Goal: Task Accomplishment & Management: Manage account settings

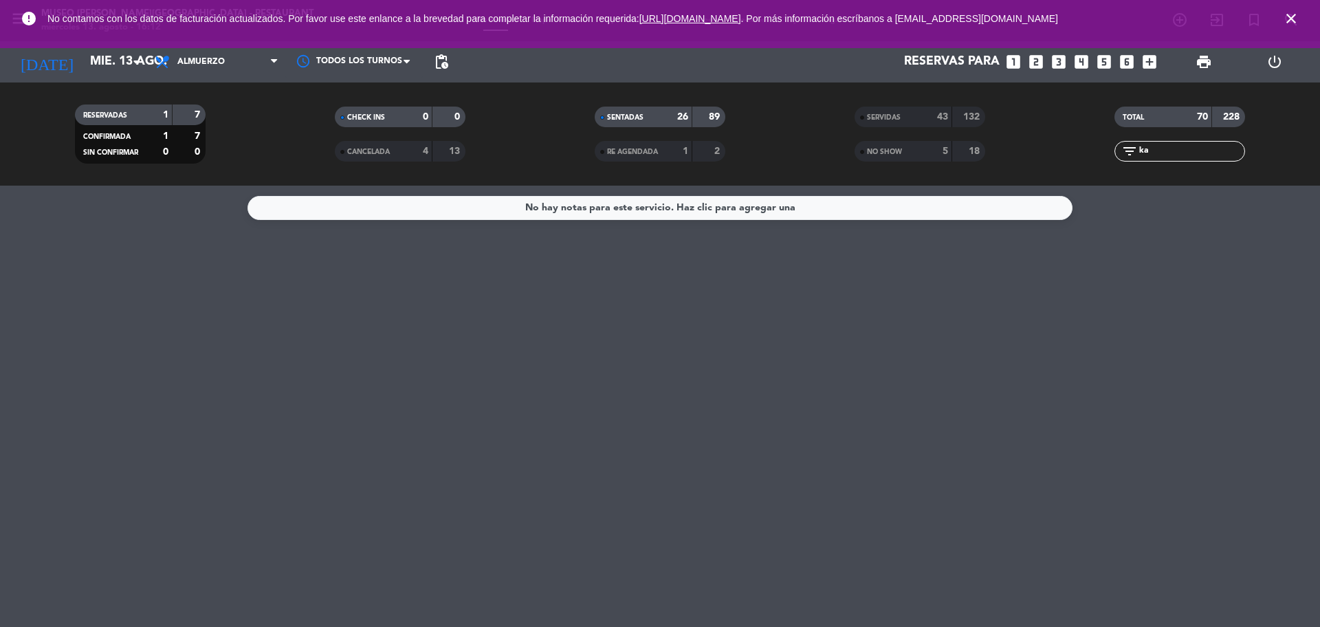
click at [1118, 144] on div "filter_list ka" at bounding box center [1179, 151] width 131 height 21
type input "ros"
click at [229, 58] on span "Almuerzo" at bounding box center [217, 62] width 138 height 30
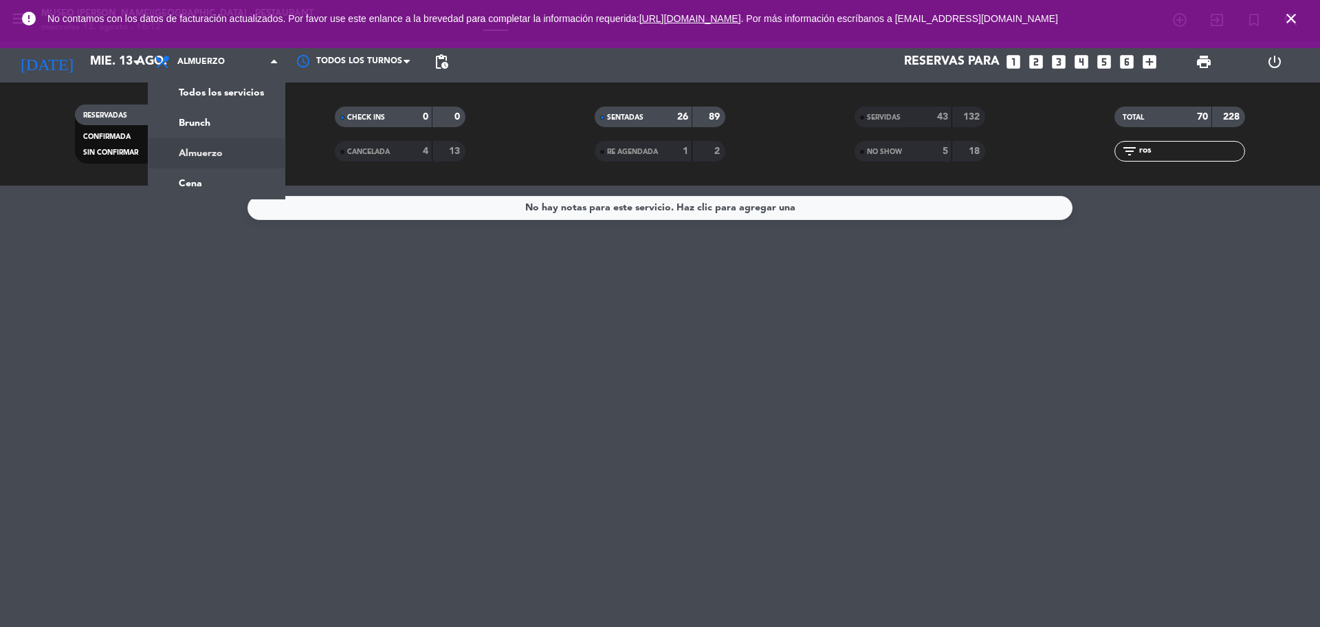
click at [233, 85] on div "menu [GEOGRAPHIC_DATA][PERSON_NAME] - Restaurant [DATE] 13. agosto - 16:12 Mis …" at bounding box center [660, 93] width 1320 height 186
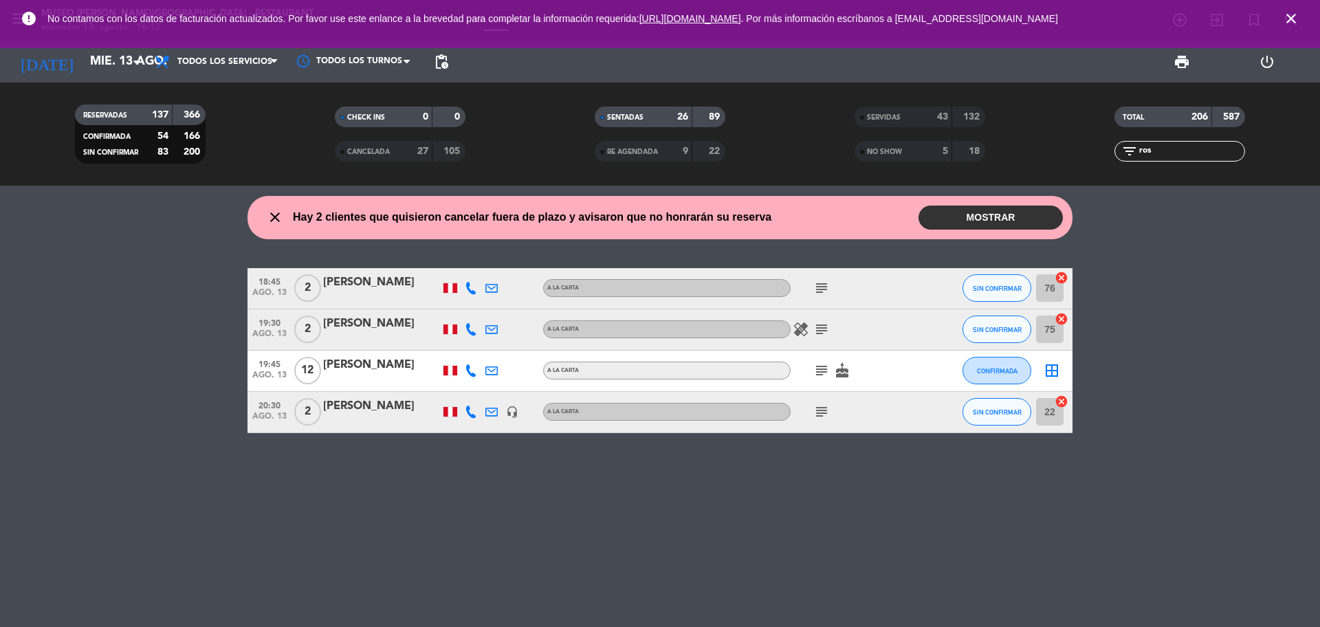
click at [821, 374] on icon "subject" at bounding box center [821, 370] width 17 height 17
click at [391, 370] on div "[PERSON_NAME]" at bounding box center [381, 365] width 117 height 18
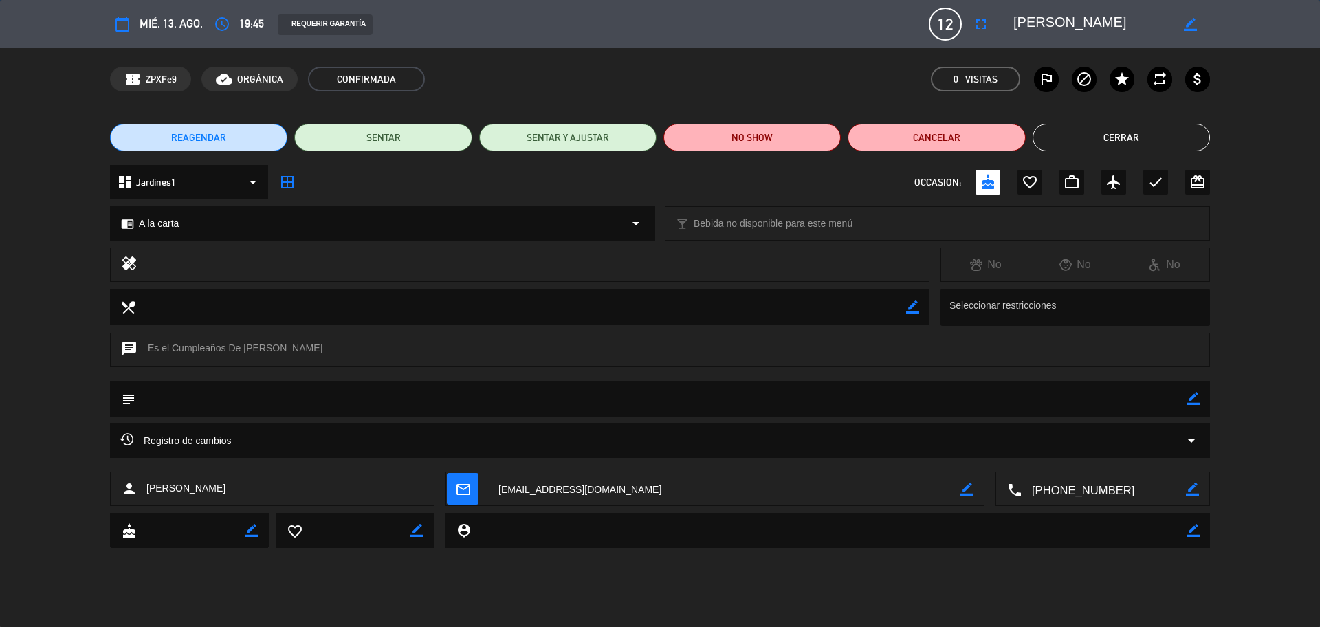
click at [573, 442] on div "Registro de cambios arrow_drop_down" at bounding box center [659, 440] width 1079 height 17
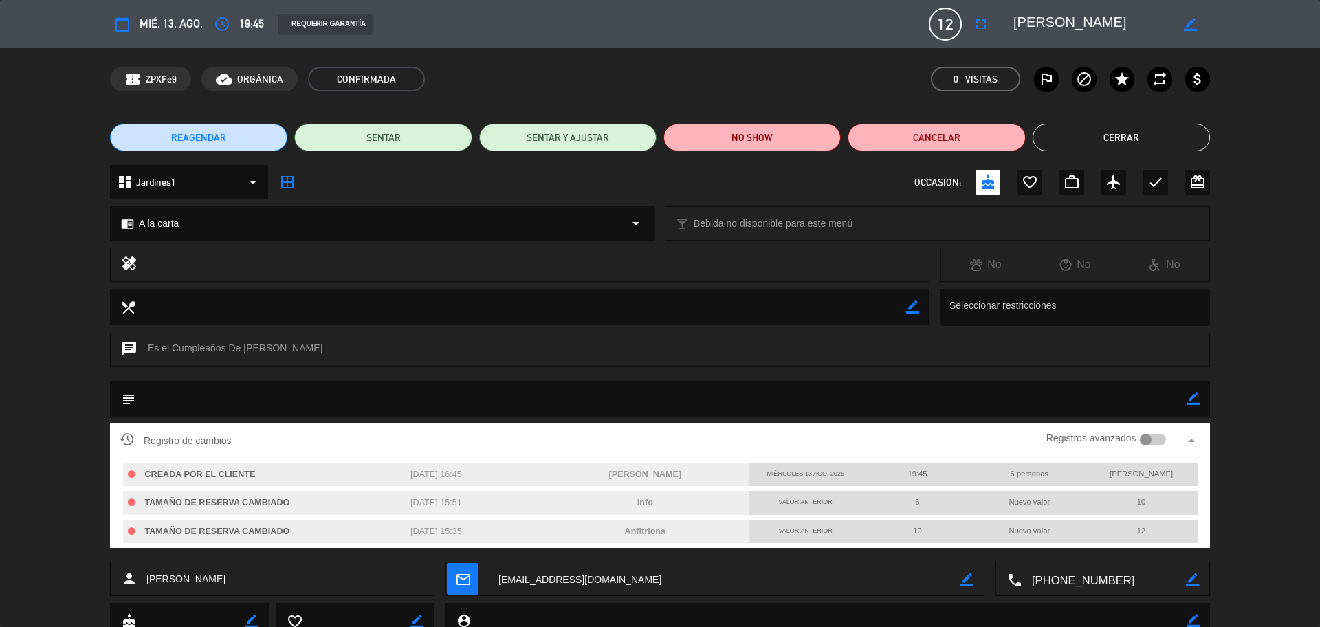
click at [1132, 137] on button "Cerrar" at bounding box center [1121, 138] width 177 height 28
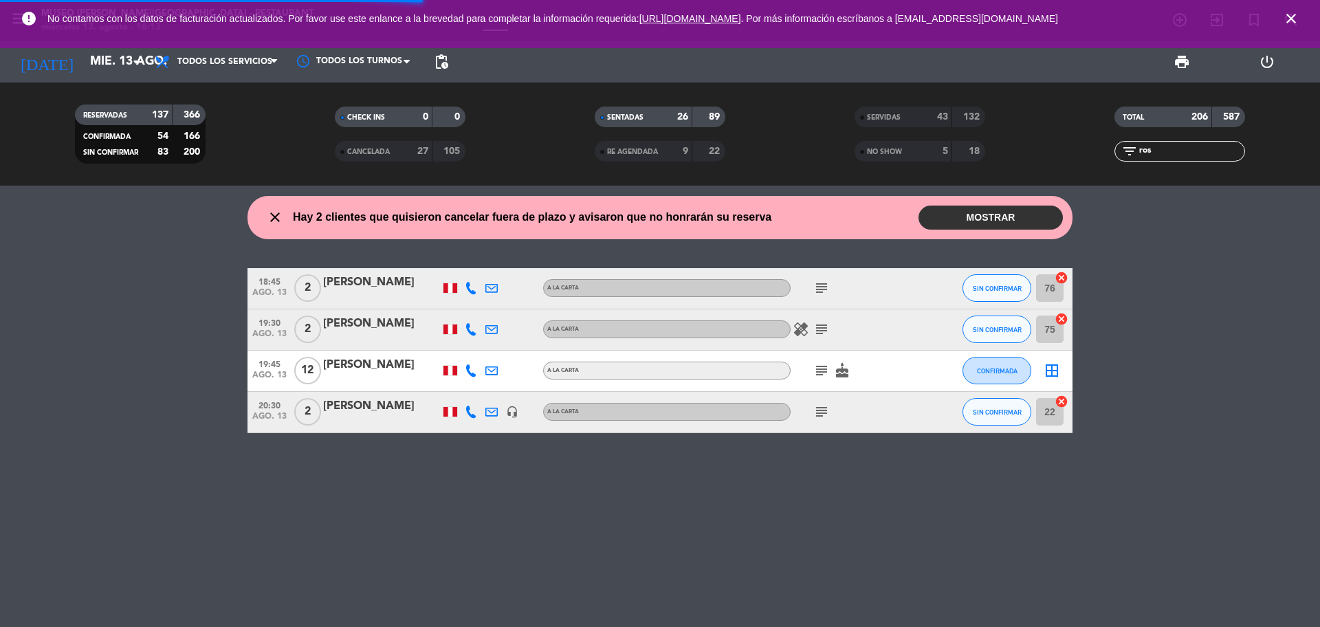
click at [1292, 17] on icon "close" at bounding box center [1291, 18] width 17 height 17
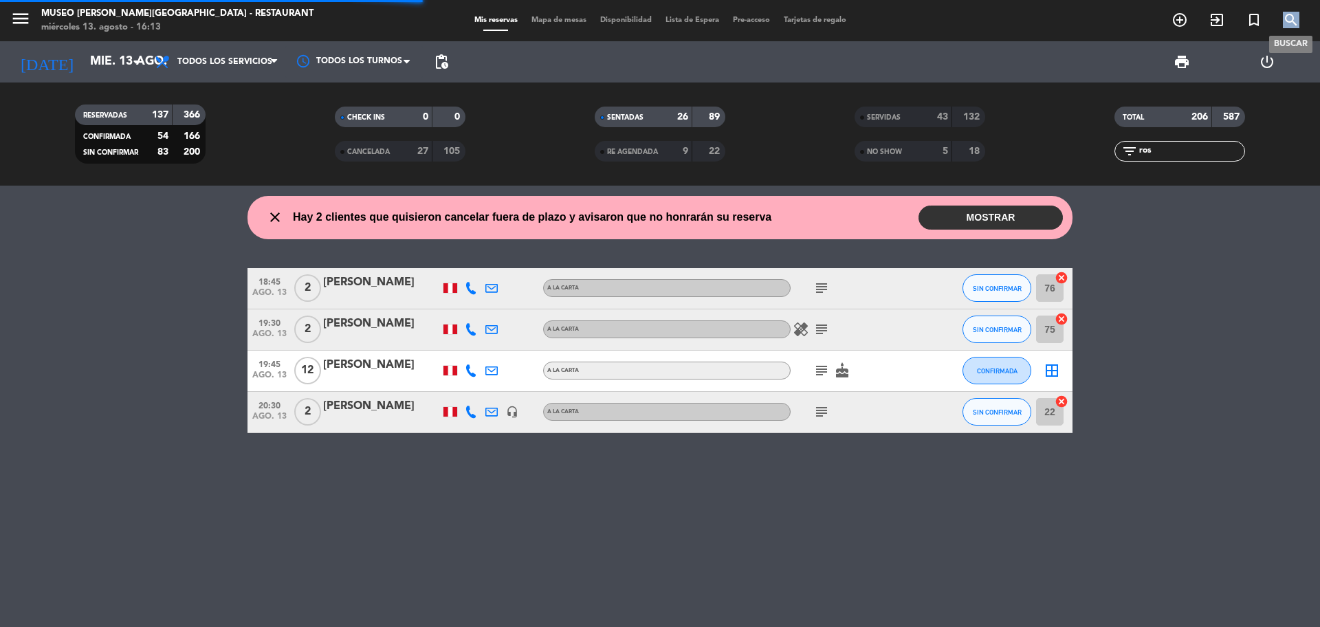
click at [1292, 17] on icon "search" at bounding box center [1291, 20] width 17 height 17
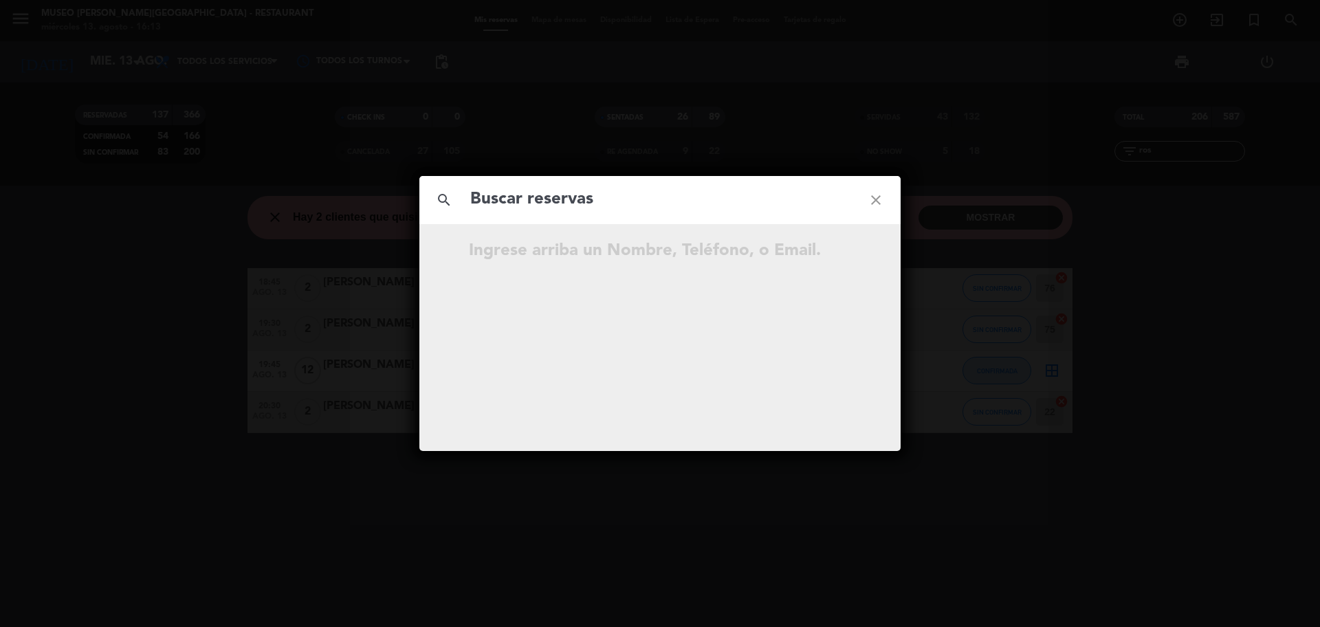
click at [617, 211] on input "text" at bounding box center [660, 200] width 382 height 28
click at [536, 202] on input "931 454 221" at bounding box center [660, 200] width 382 height 28
type input "931454221"
click at [573, 195] on input "931454221" at bounding box center [660, 200] width 382 height 28
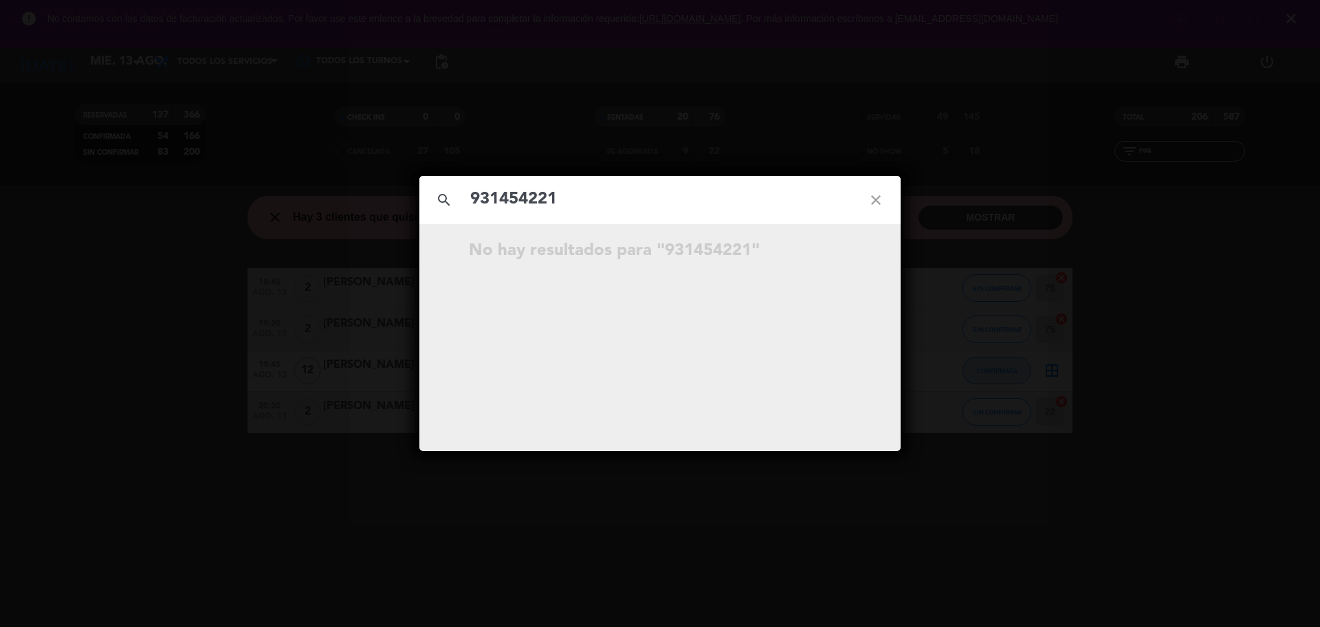
click at [868, 206] on icon "close" at bounding box center [876, 200] width 50 height 50
click at [870, 201] on icon "close" at bounding box center [876, 200] width 50 height 50
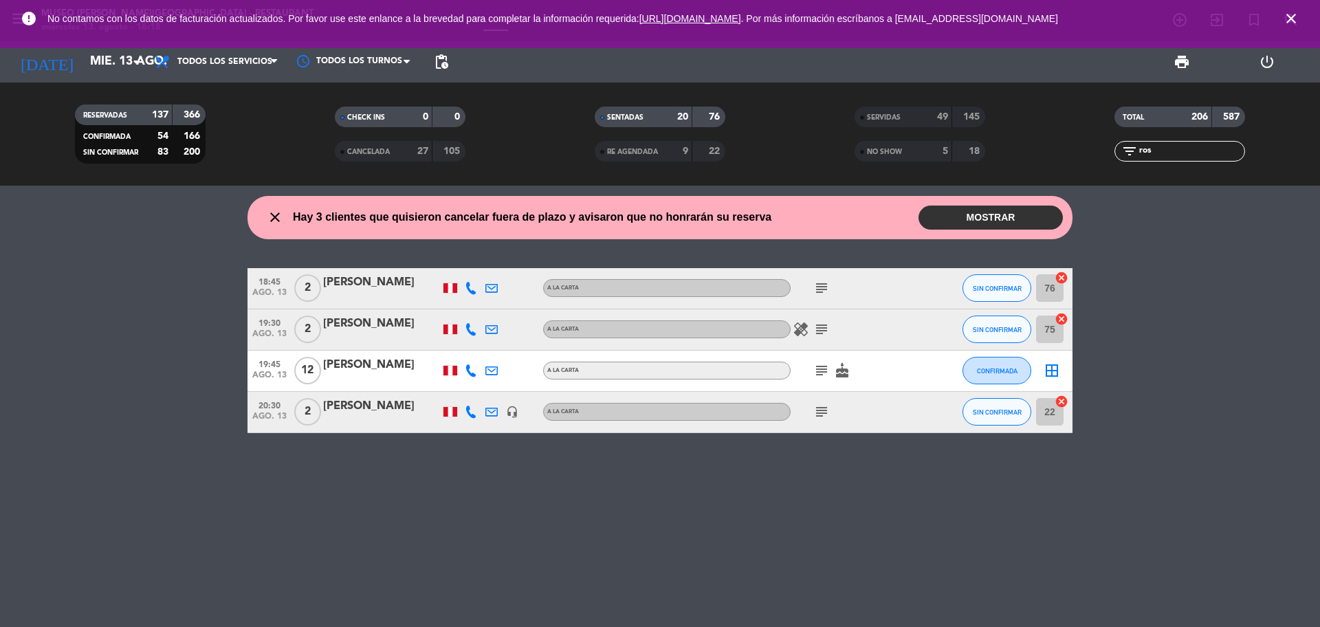
click at [1289, 14] on icon "close" at bounding box center [1291, 18] width 17 height 17
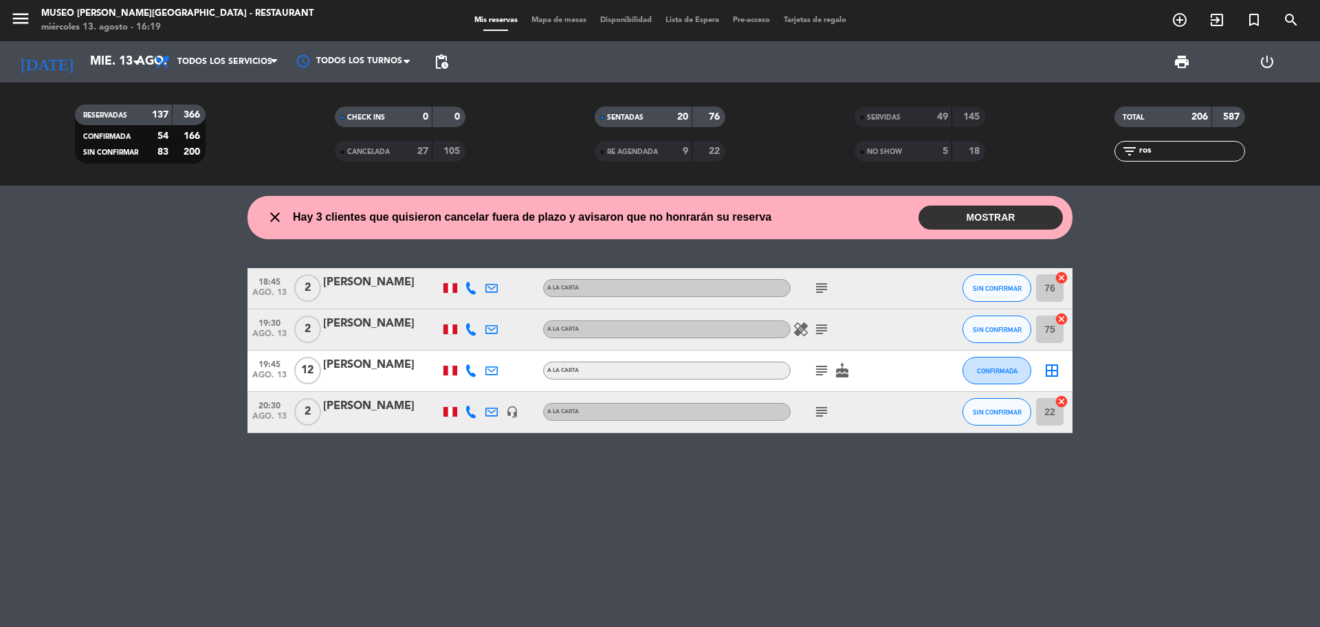
drag, startPoint x: 1166, startPoint y: 151, endPoint x: 1110, endPoint y: 155, distance: 56.5
click at [1110, 155] on div "filter_list ros" at bounding box center [1180, 151] width 260 height 21
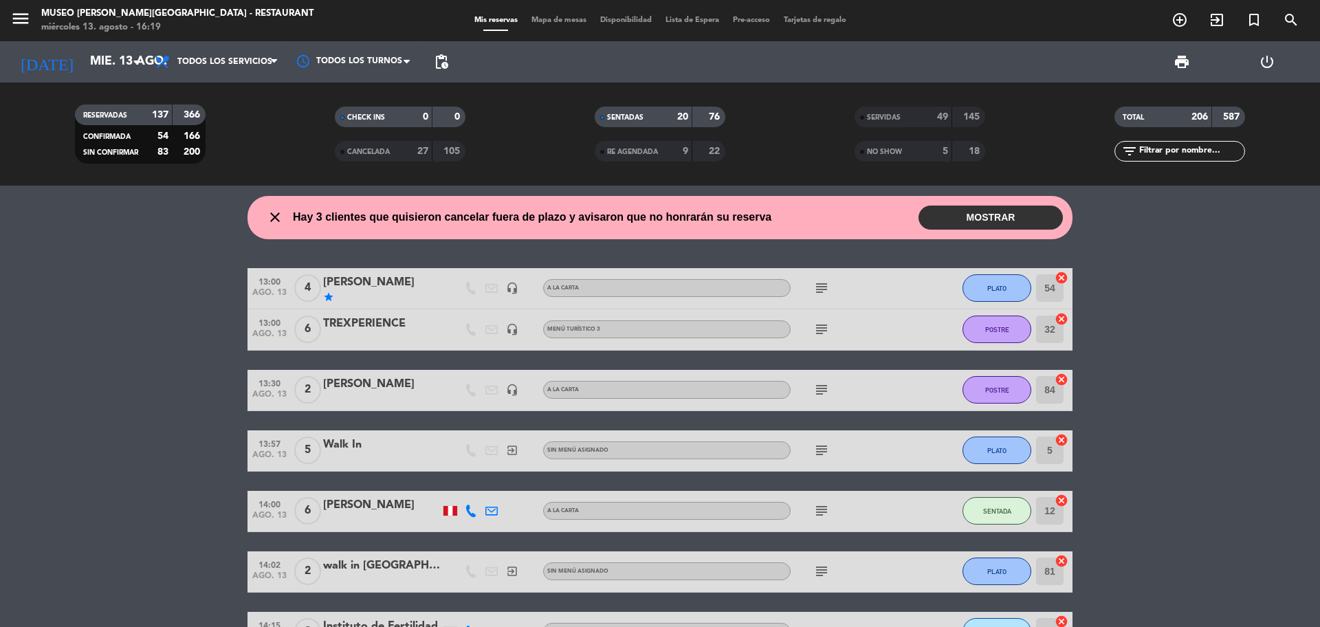
click at [1145, 151] on input "text" at bounding box center [1191, 151] width 107 height 15
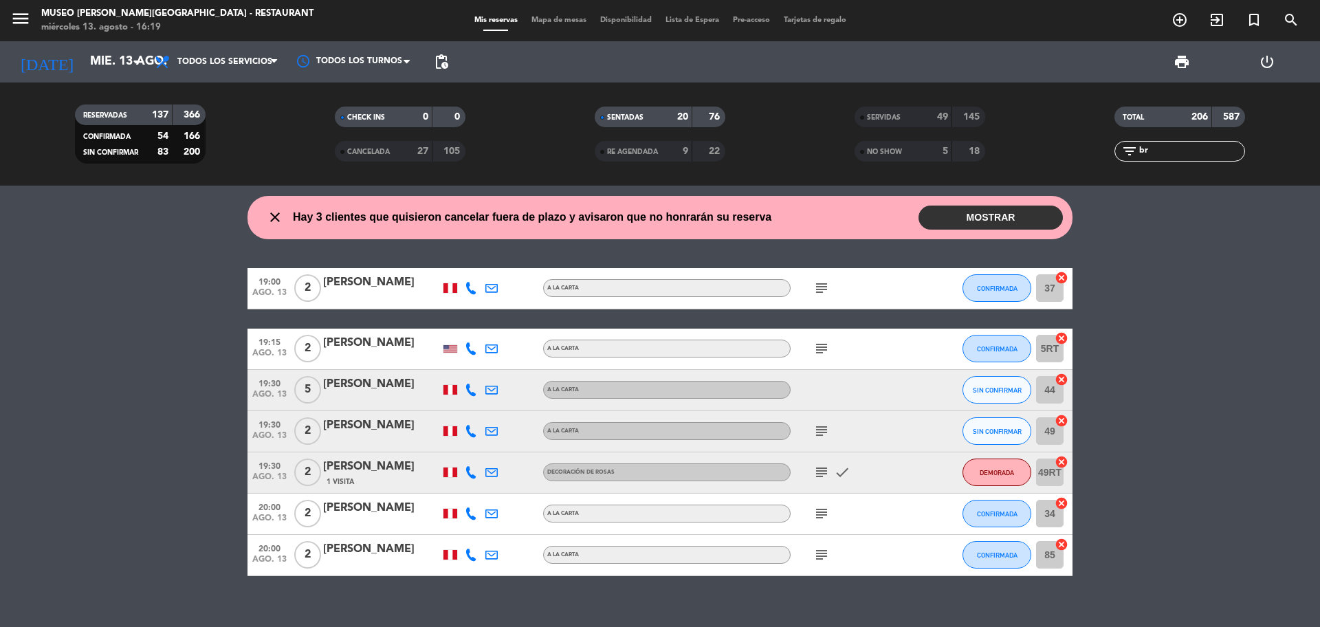
type input "br"
click at [382, 342] on div "Brian Hernandez" at bounding box center [381, 343] width 117 height 18
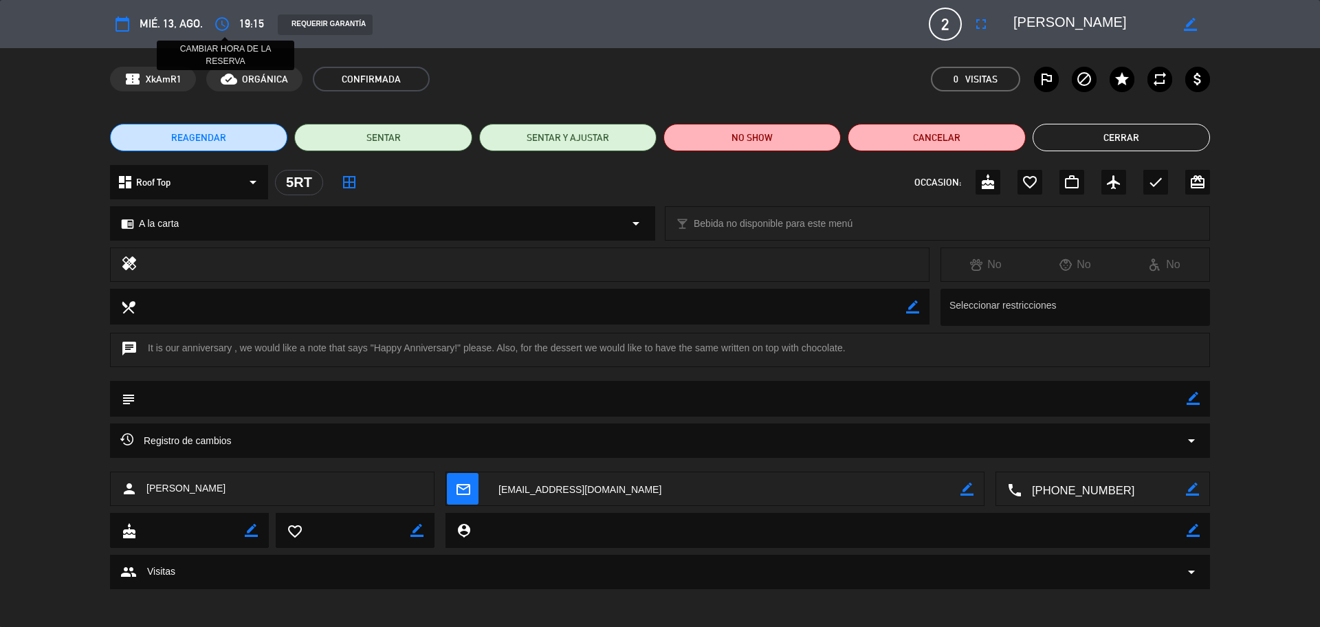
click at [219, 27] on icon "access_time" at bounding box center [222, 24] width 17 height 17
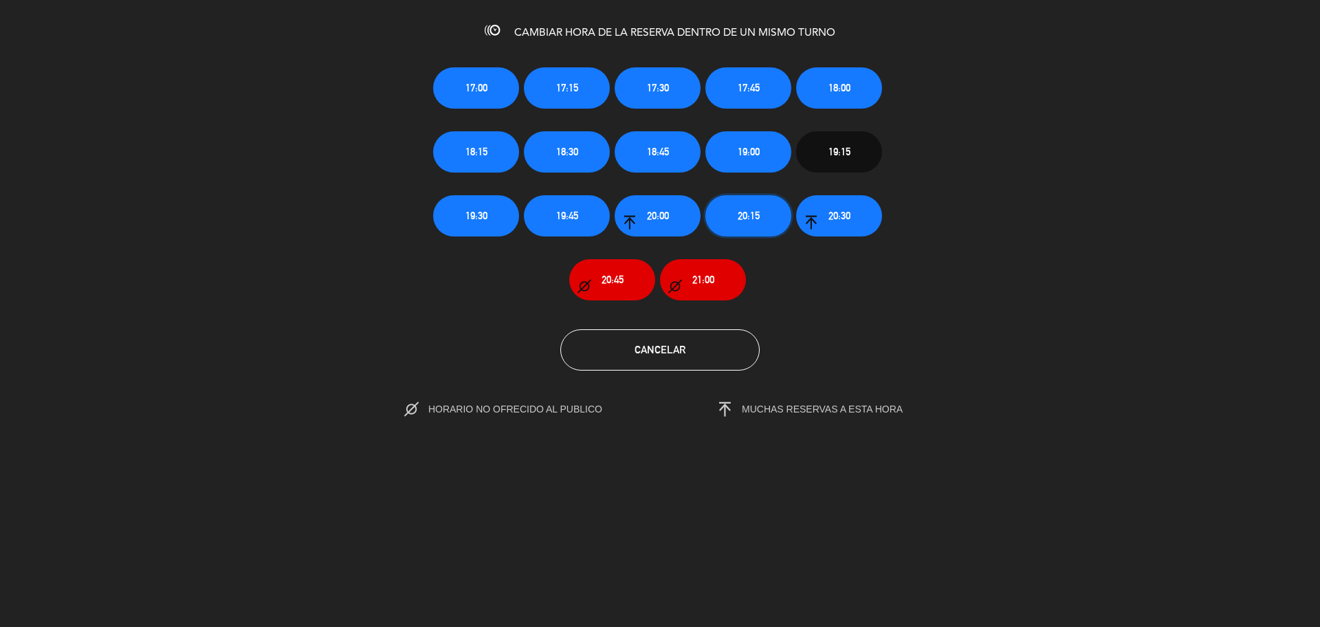
click at [732, 208] on button "20:15" at bounding box center [748, 215] width 86 height 41
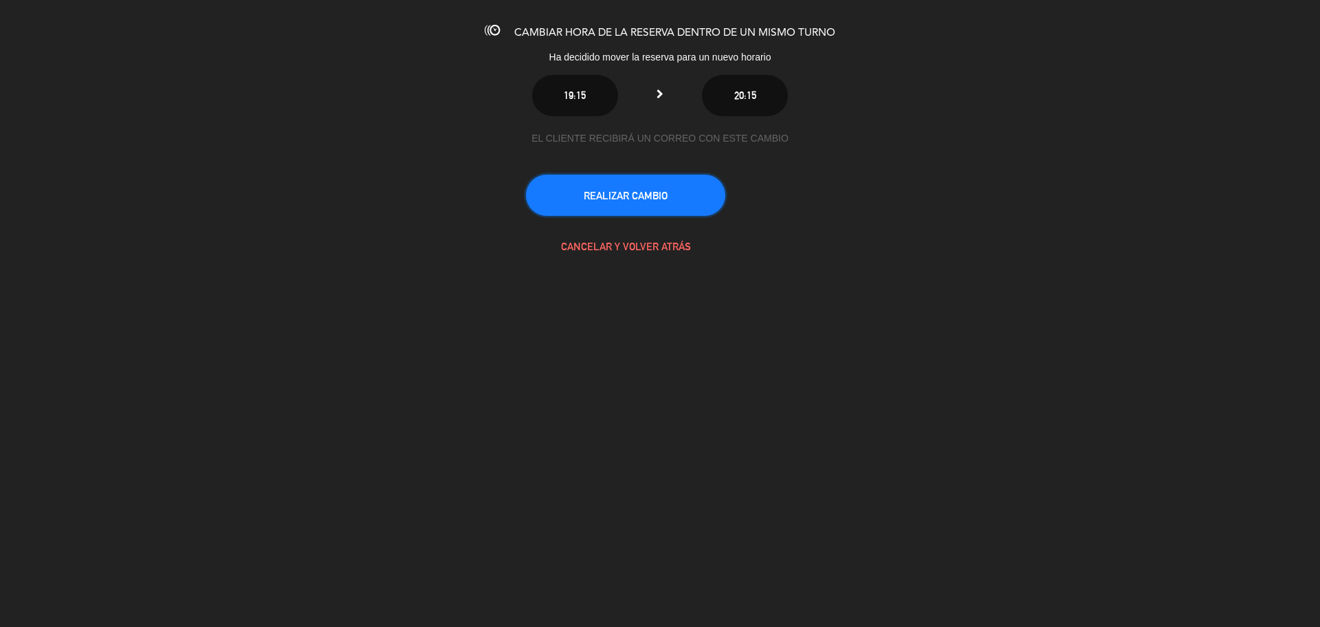
click at [660, 205] on button "REALIZAR CAMBIO" at bounding box center [625, 195] width 199 height 41
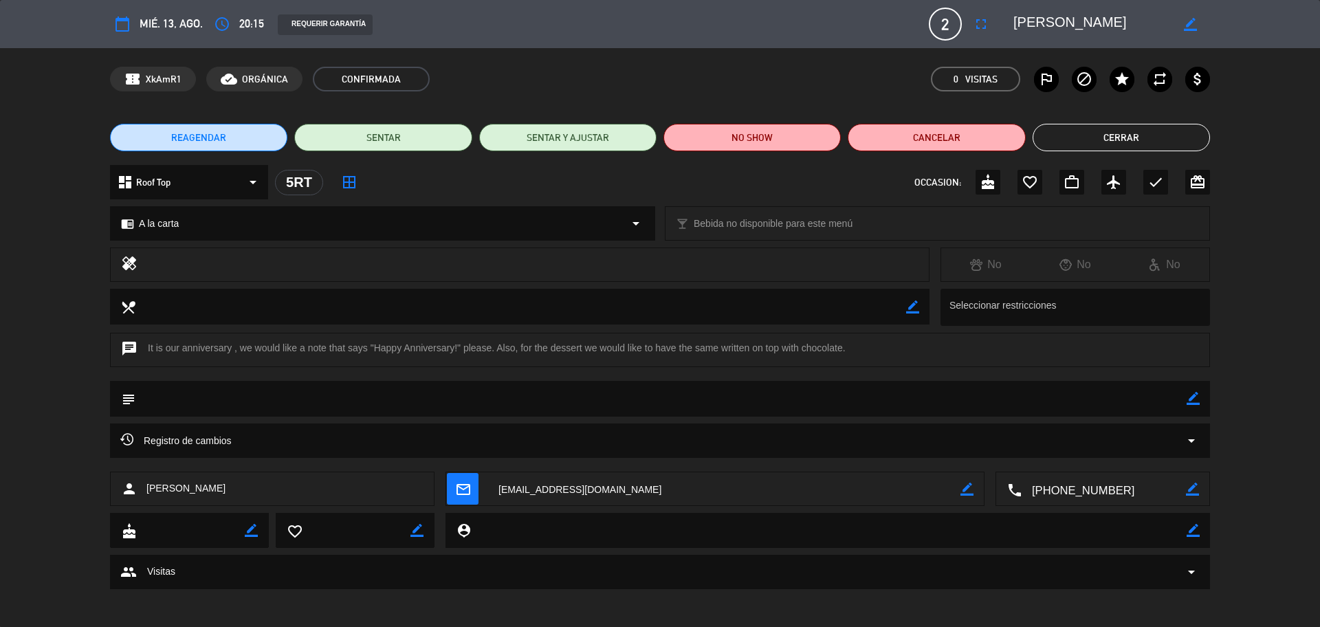
drag, startPoint x: 149, startPoint y: 351, endPoint x: 844, endPoint y: 349, distance: 695.8
click at [844, 349] on div "chat It is our anniversary , we would like a note that says "Happy Anniversary!…" at bounding box center [660, 350] width 1100 height 34
copy div "It is our anniversary , we would like a note that says "Happy Anniversary!" ple…"
click at [1108, 151] on div "REAGENDAR SENTAR SENTAR Y AJUSTAR NO SHOW Cancelar Cerrar" at bounding box center [660, 137] width 1320 height 55
click at [1110, 145] on button "Cerrar" at bounding box center [1121, 138] width 177 height 28
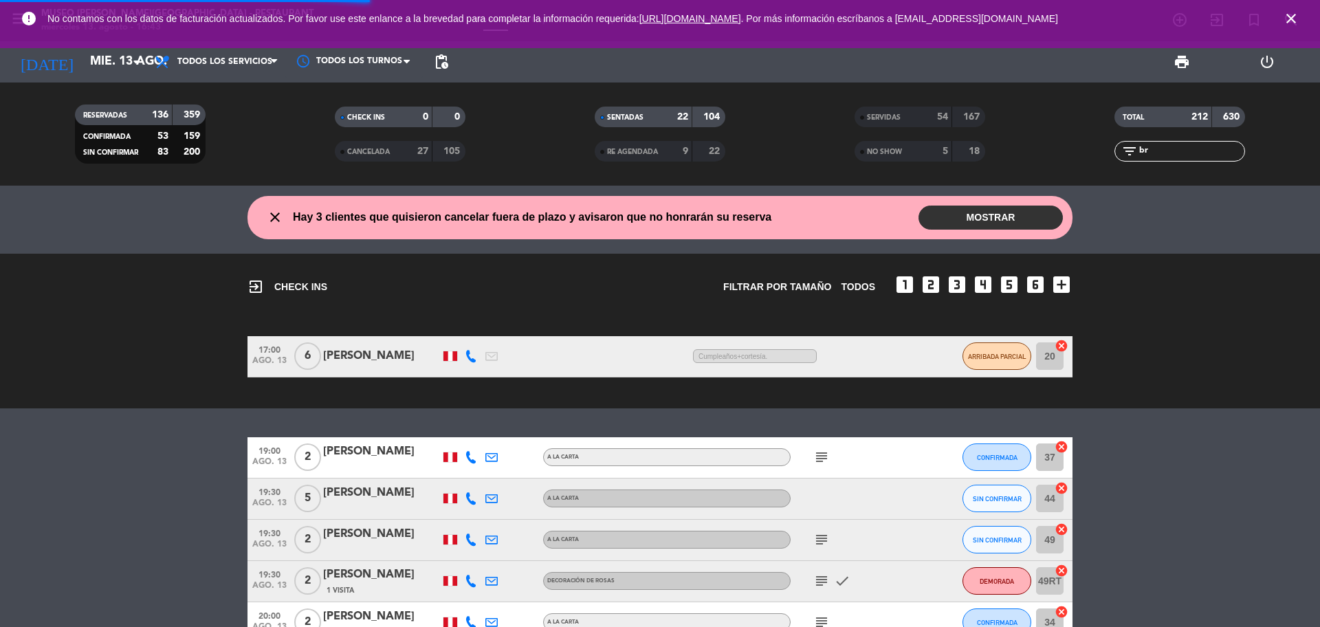
drag, startPoint x: 1193, startPoint y: 155, endPoint x: 1108, endPoint y: 151, distance: 85.3
click at [1108, 151] on div "filter_list br" at bounding box center [1180, 151] width 260 height 21
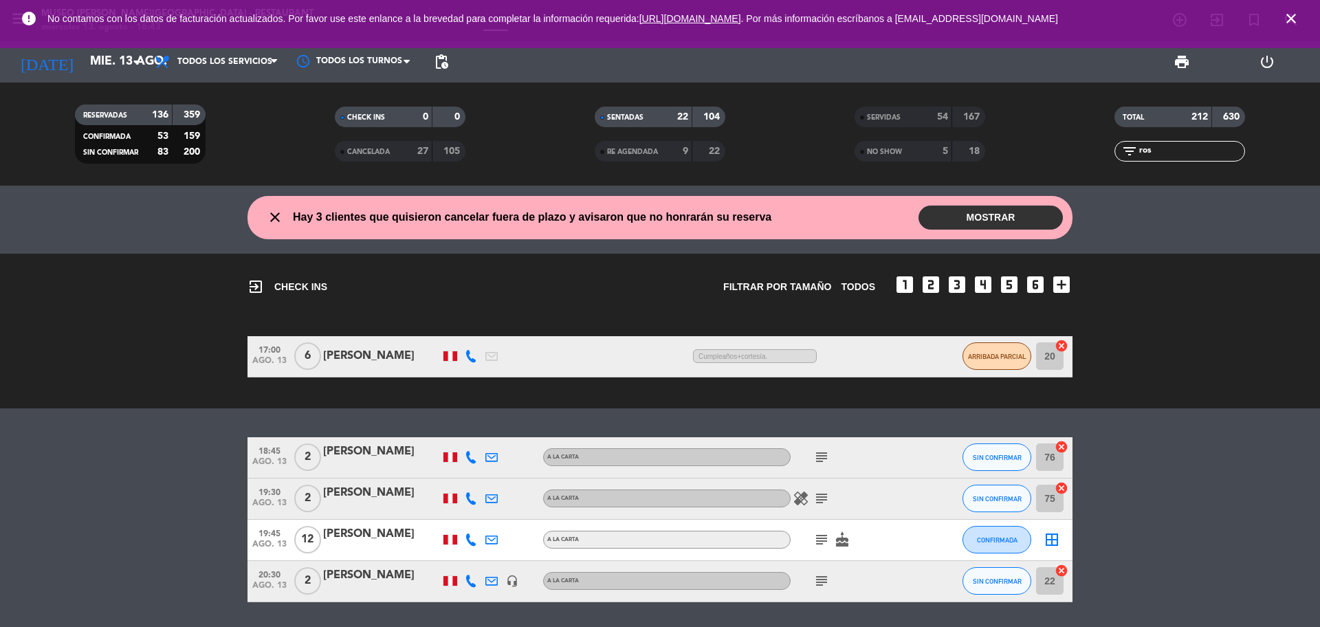
type input "ros"
click at [371, 527] on div "Rosana Graterol" at bounding box center [381, 534] width 117 height 18
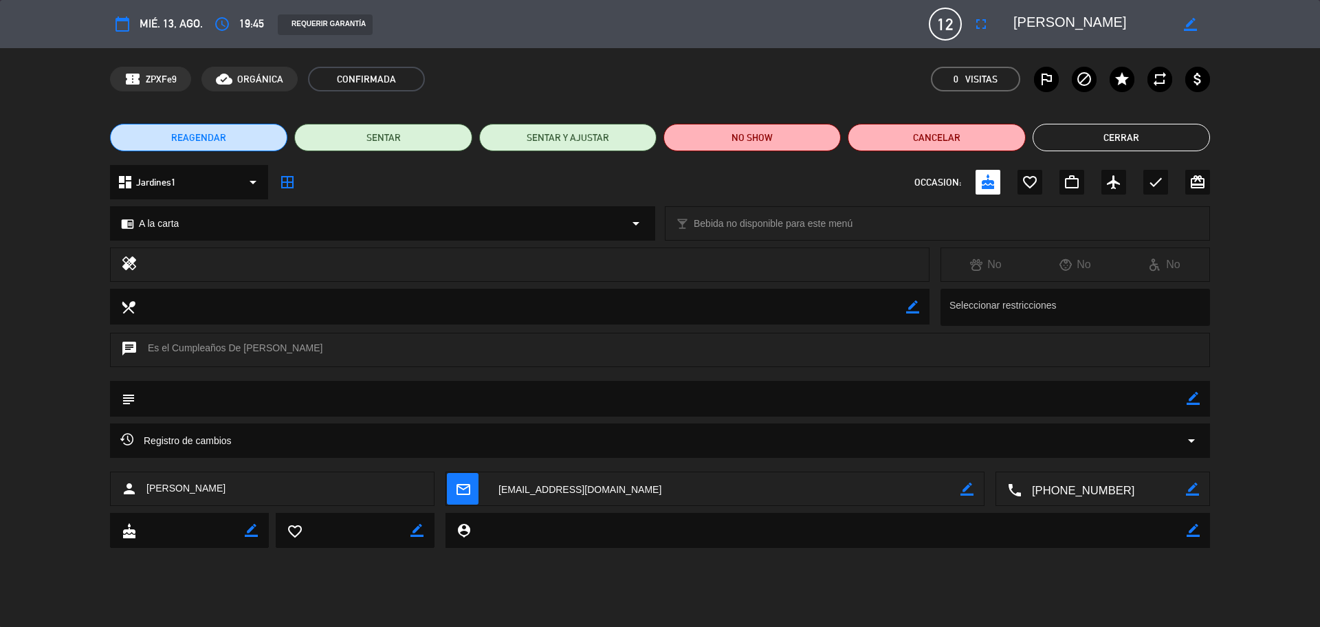
click at [1193, 401] on icon "border_color" at bounding box center [1193, 398] width 13 height 13
click at [1165, 399] on textarea at bounding box center [660, 398] width 1051 height 35
type textarea "s"
type textarea "cumpleaños + cortesía + se indico no ingreso de tortas o decoracines"
click at [1192, 393] on icon at bounding box center [1193, 398] width 13 height 13
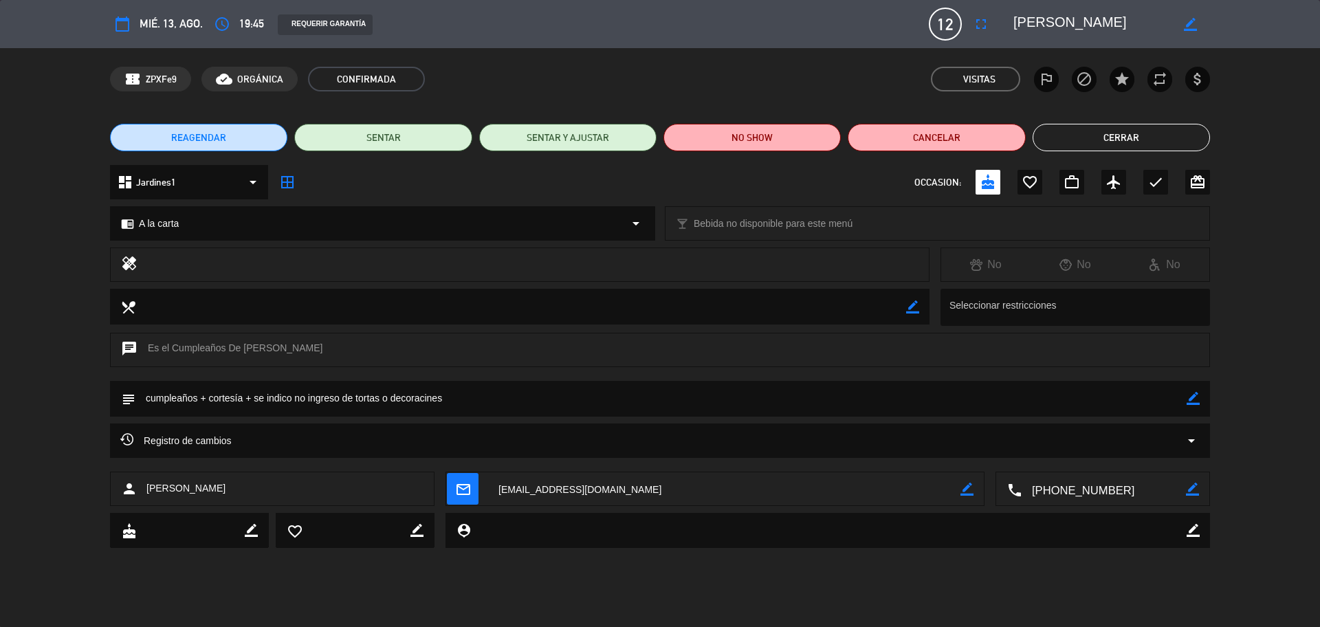
click at [1075, 130] on button "Cerrar" at bounding box center [1121, 138] width 177 height 28
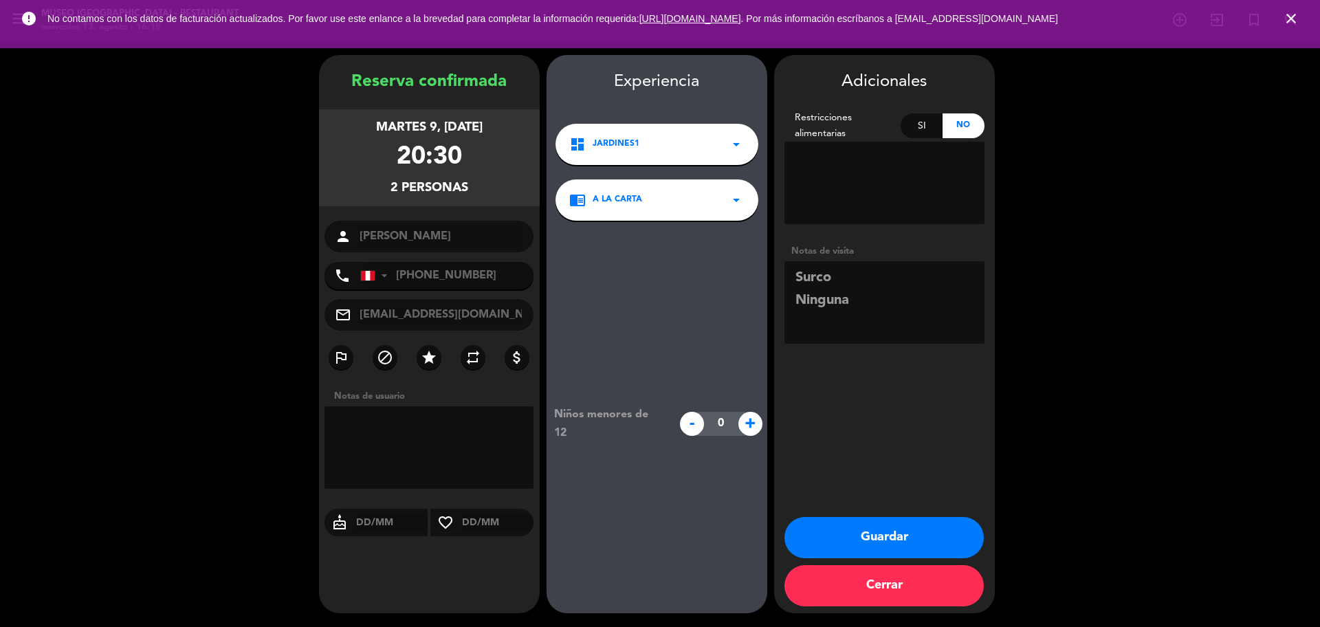
drag, startPoint x: 485, startPoint y: 274, endPoint x: 416, endPoint y: 270, distance: 69.5
click at [416, 270] on input "+51972120664" at bounding box center [447, 276] width 174 height 28
click at [881, 547] on button "Guardar" at bounding box center [883, 537] width 199 height 41
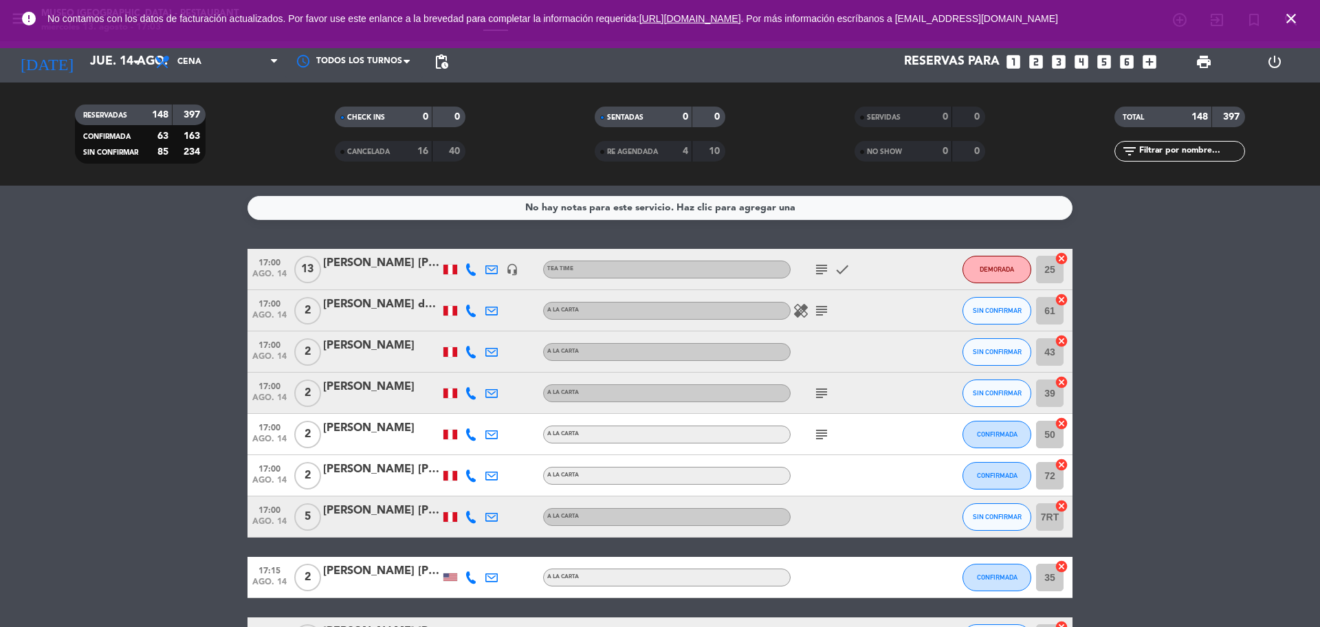
click at [1287, 17] on icon "close" at bounding box center [1291, 18] width 17 height 17
click at [1188, 17] on icon "search" at bounding box center [1180, 20] width 17 height 17
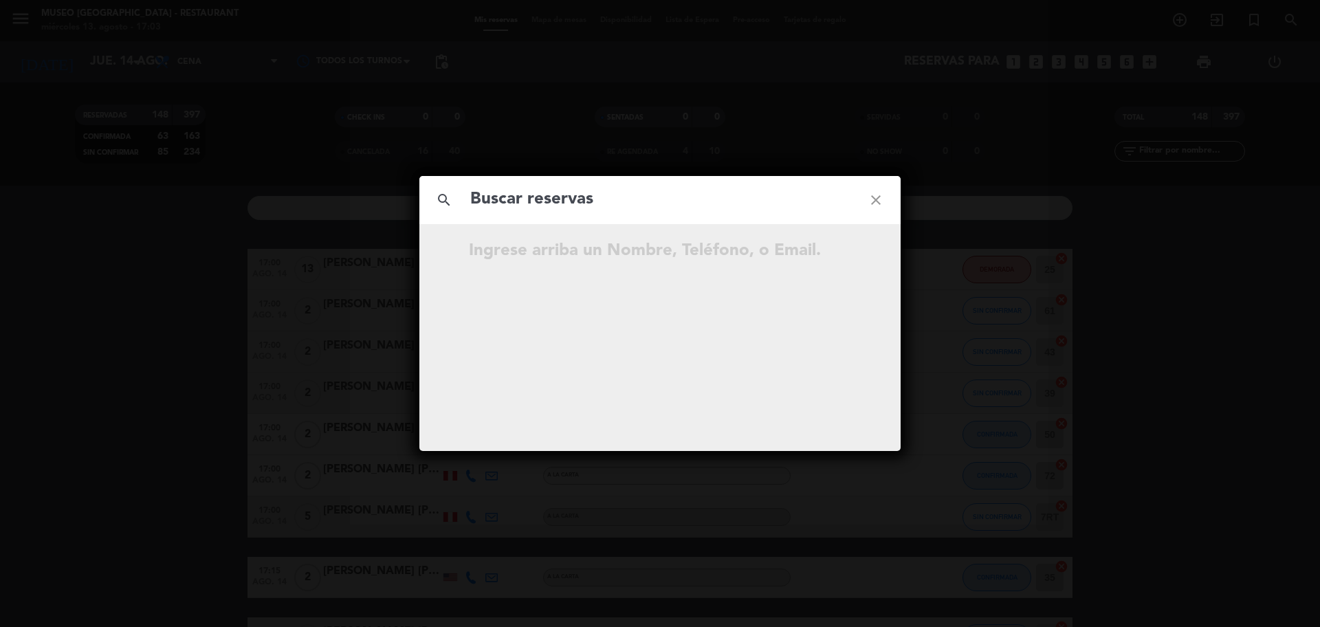
click at [683, 210] on input "text" at bounding box center [660, 200] width 382 height 28
type input "[EMAIL_ADDRESS][DOMAIN_NAME]"
